Goal: Information Seeking & Learning: Learn about a topic

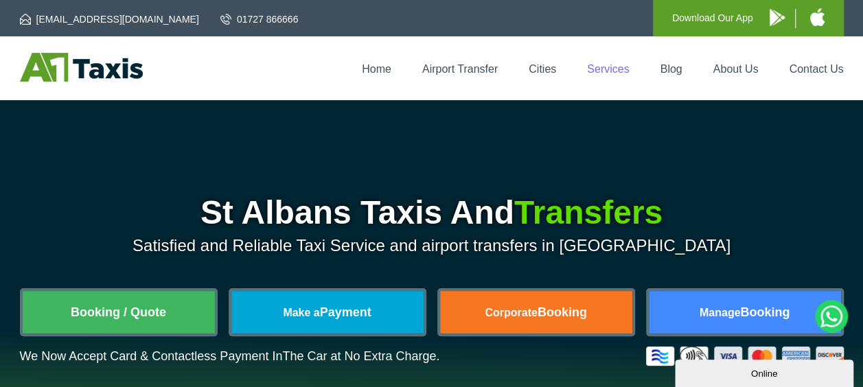
click at [597, 65] on link "Services" at bounding box center [608, 69] width 42 height 12
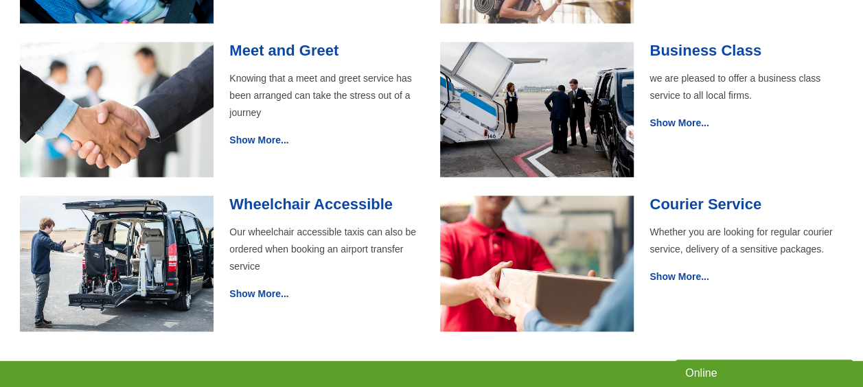
scroll to position [658, 0]
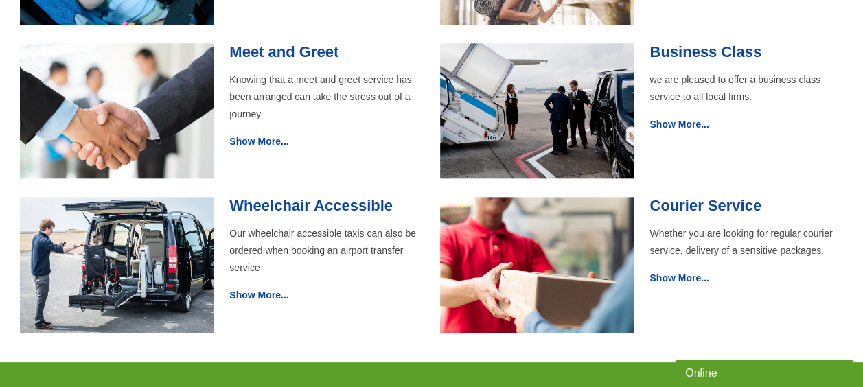
click at [672, 131] on p "Show More..." at bounding box center [746, 124] width 194 height 17
click at [669, 126] on link "Show More..." at bounding box center [678, 124] width 59 height 11
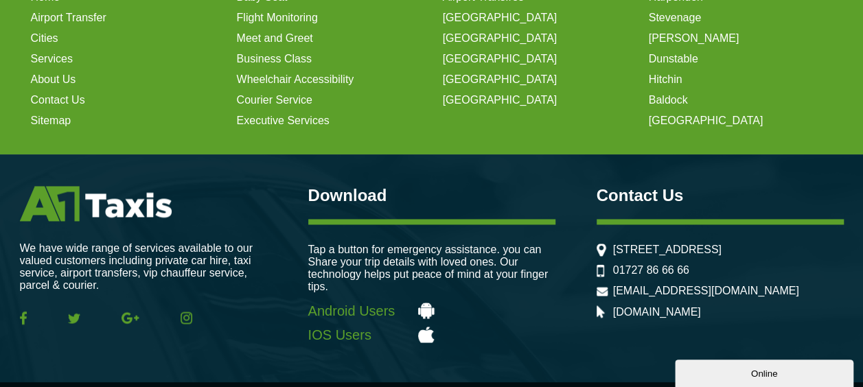
scroll to position [993, 0]
